Goal: Information Seeking & Learning: Learn about a topic

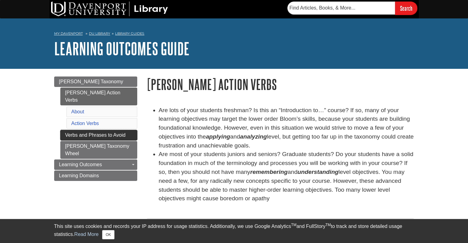
click at [96, 130] on link "Verbs and Phrases to Avoid" at bounding box center [98, 135] width 77 height 10
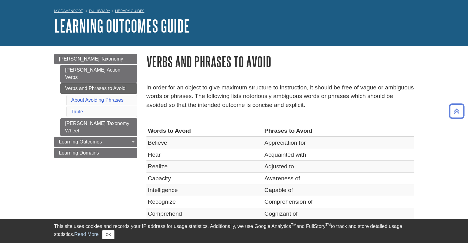
scroll to position [23, 0]
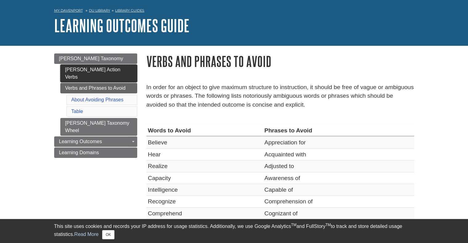
click at [88, 70] on link "[PERSON_NAME] Action Verbs" at bounding box center [98, 74] width 77 height 18
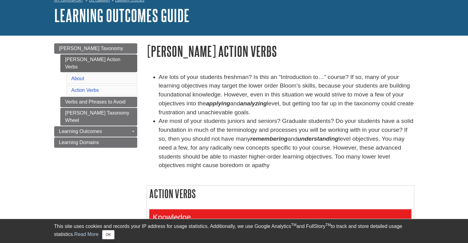
scroll to position [33, 0]
